Goal: Navigation & Orientation: Find specific page/section

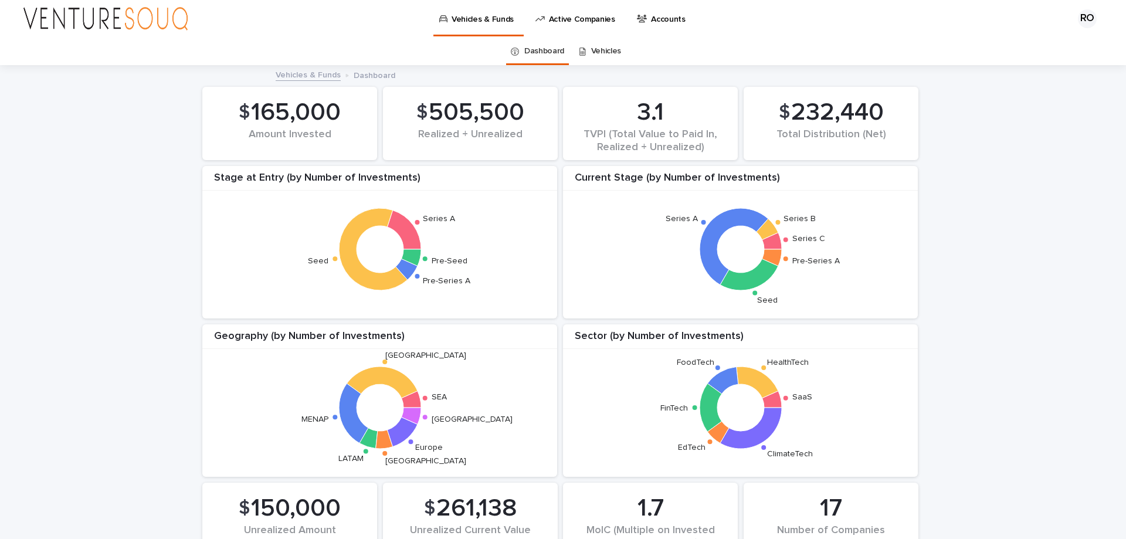
click at [659, 19] on p "Accounts" at bounding box center [668, 12] width 35 height 25
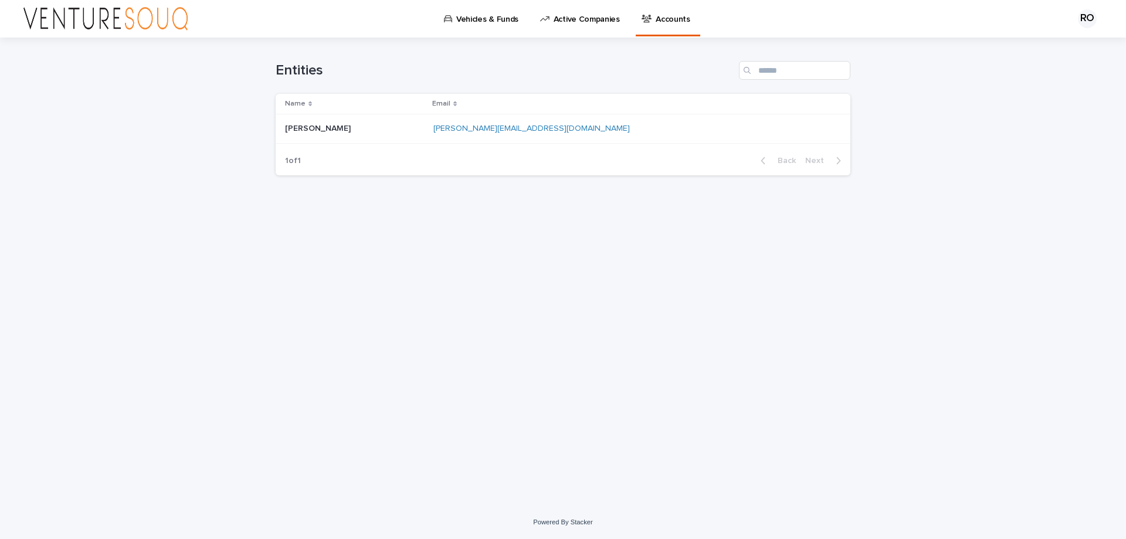
click at [409, 135] on div "[PERSON_NAME] [PERSON_NAME]" at bounding box center [354, 128] width 139 height 19
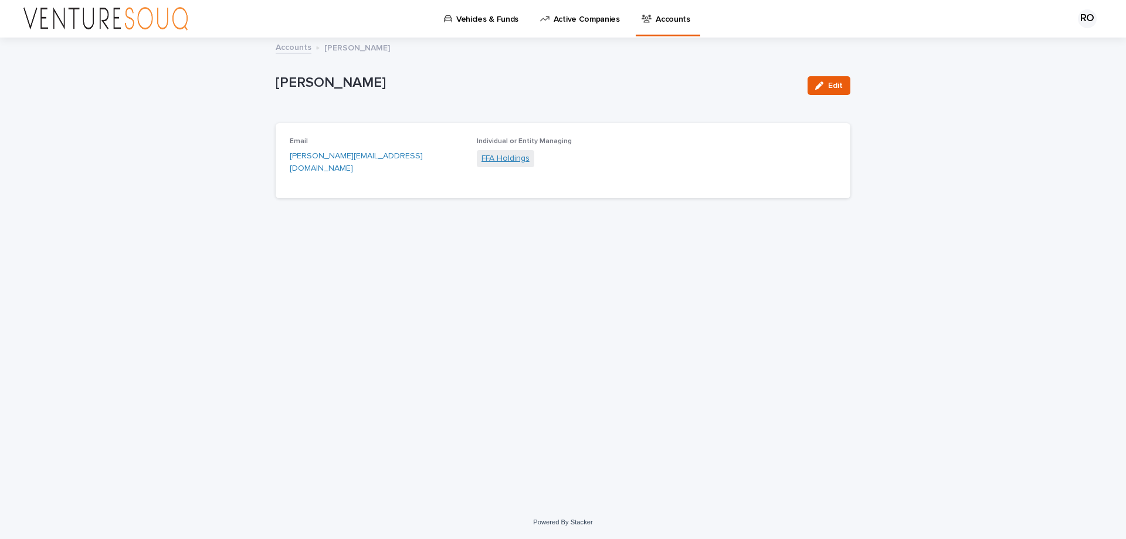
click at [506, 160] on link "FFA Holdings" at bounding box center [505, 158] width 48 height 12
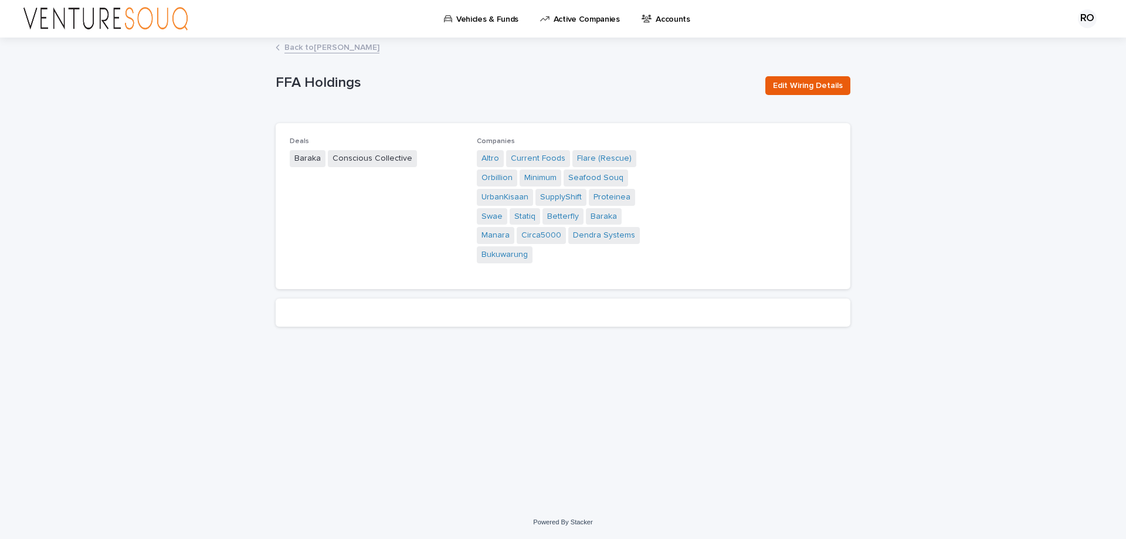
click at [478, 20] on p "Vehicles & Funds" at bounding box center [487, 12] width 62 height 25
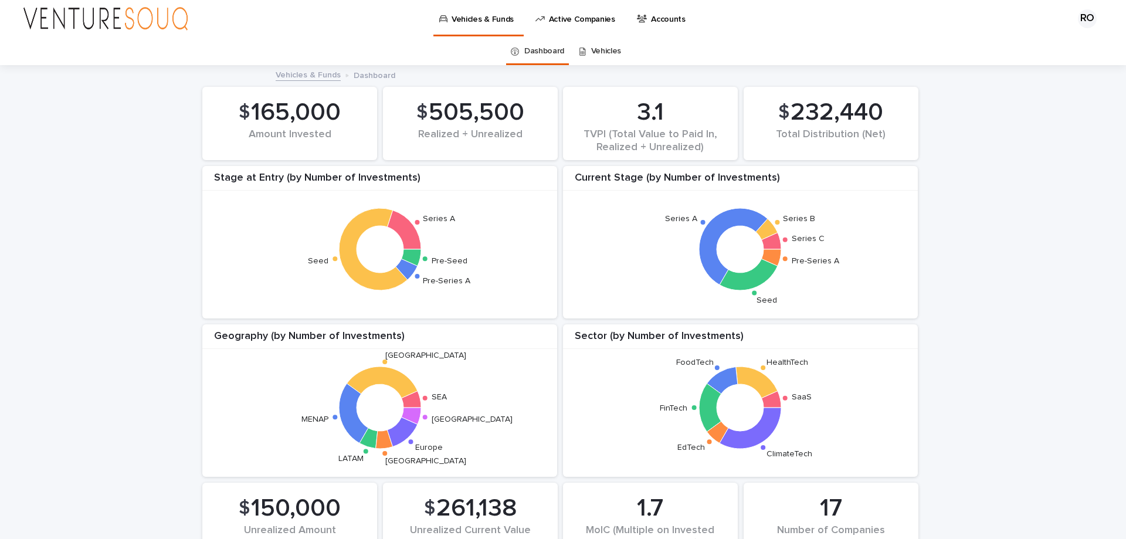
click at [600, 48] on link "Vehicles" at bounding box center [606, 52] width 30 height 28
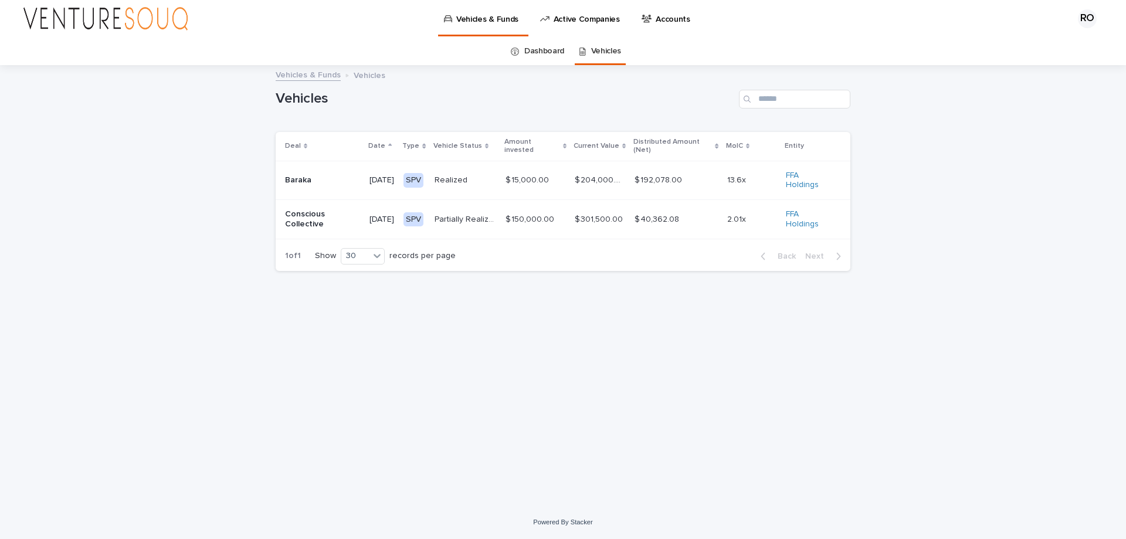
click at [537, 47] on link "Dashboard" at bounding box center [544, 52] width 40 height 28
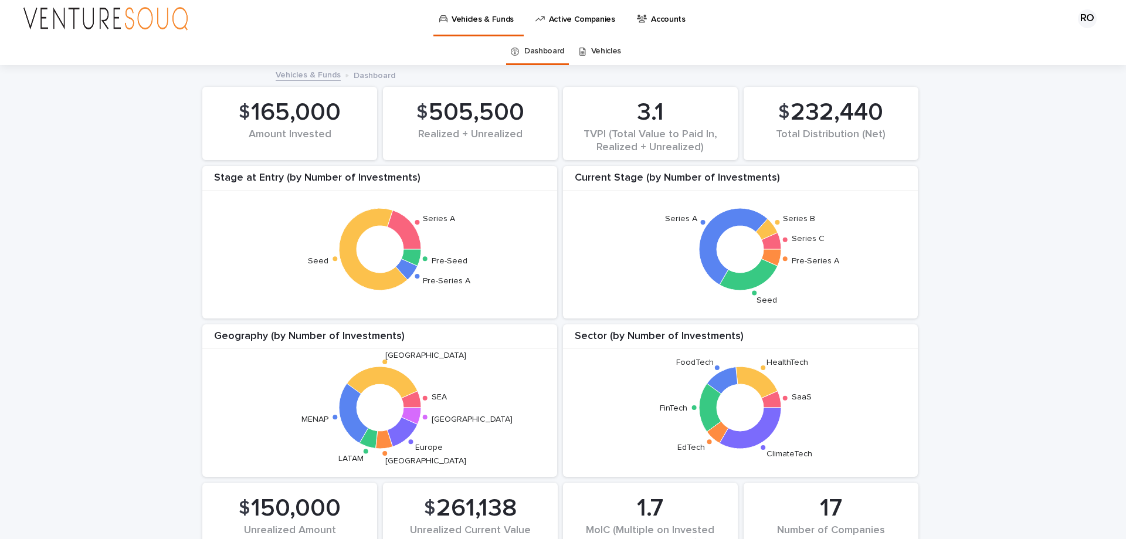
click at [439, 6] on div "Vehicles & Funds" at bounding box center [478, 12] width 81 height 25
click at [460, 25] on link "Vehicles & Funds" at bounding box center [478, 17] width 81 height 35
click at [596, 57] on link "Vehicles" at bounding box center [606, 52] width 30 height 28
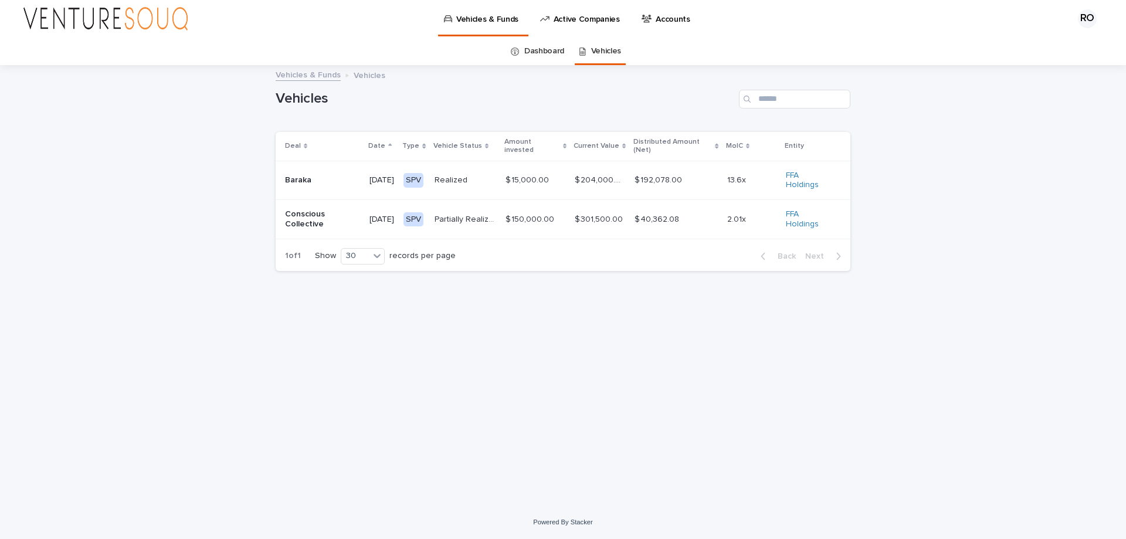
click at [418, 175] on div "SPV" at bounding box center [413, 180] width 20 height 15
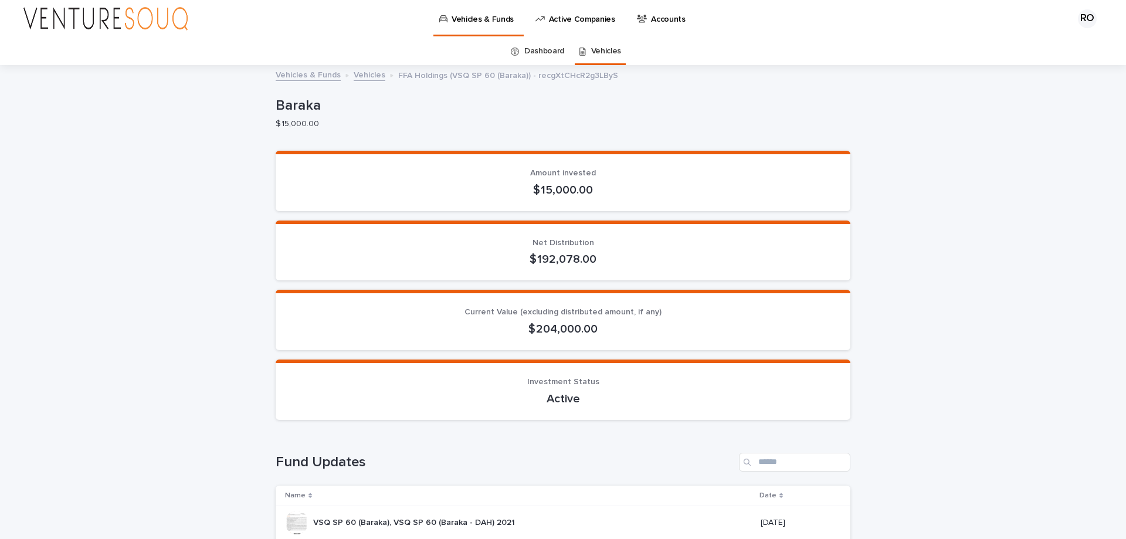
click at [660, 26] on link "Accounts" at bounding box center [662, 18] width 55 height 36
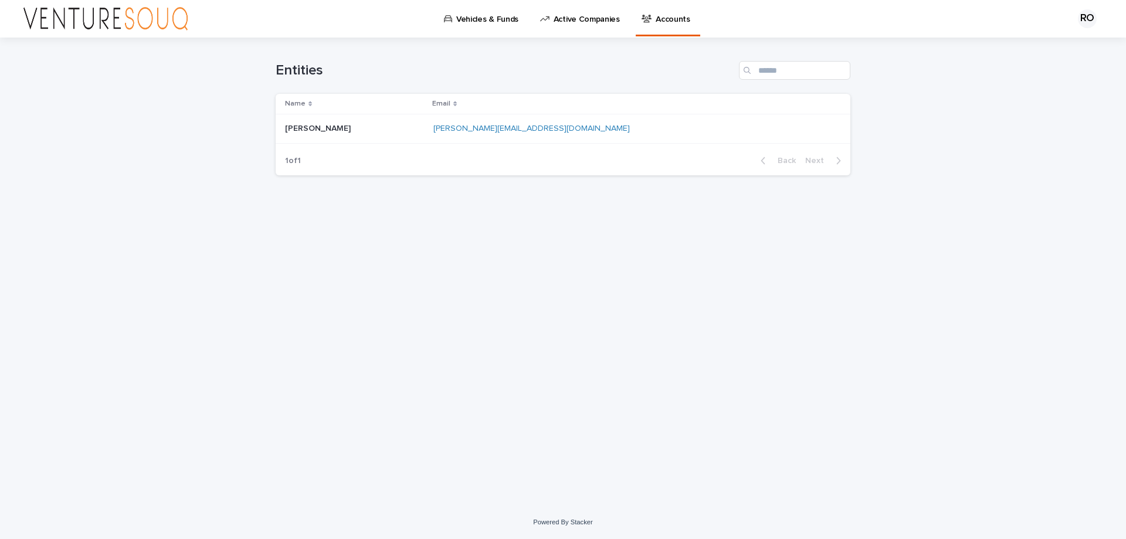
click at [752, 131] on div "[PERSON_NAME][EMAIL_ADDRESS][DOMAIN_NAME] [PERSON_NAME][EMAIL_ADDRESS][DOMAIN_N…" at bounding box center [632, 128] width 398 height 19
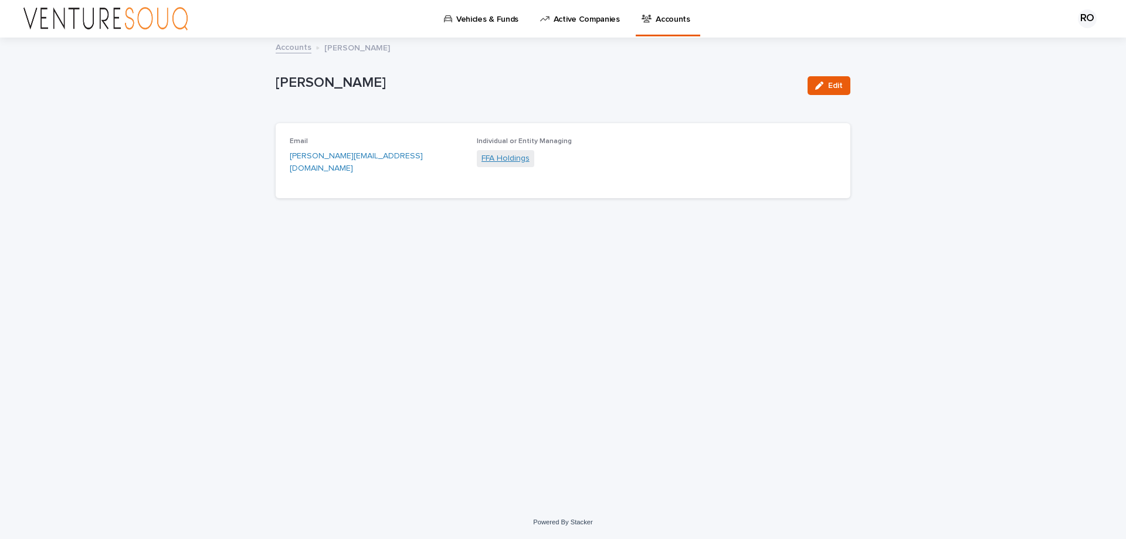
click at [491, 159] on link "FFA Holdings" at bounding box center [505, 158] width 48 height 12
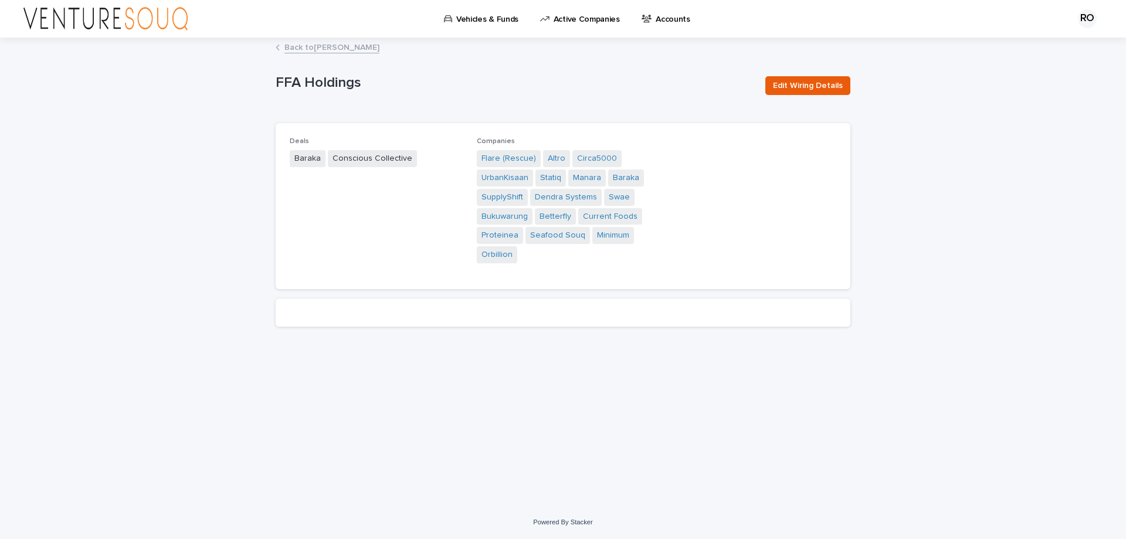
click at [310, 159] on span "Baraka" at bounding box center [308, 158] width 36 height 17
click at [298, 48] on link "Back to [PERSON_NAME]" at bounding box center [331, 46] width 95 height 13
